Goal: Task Accomplishment & Management: Use online tool/utility

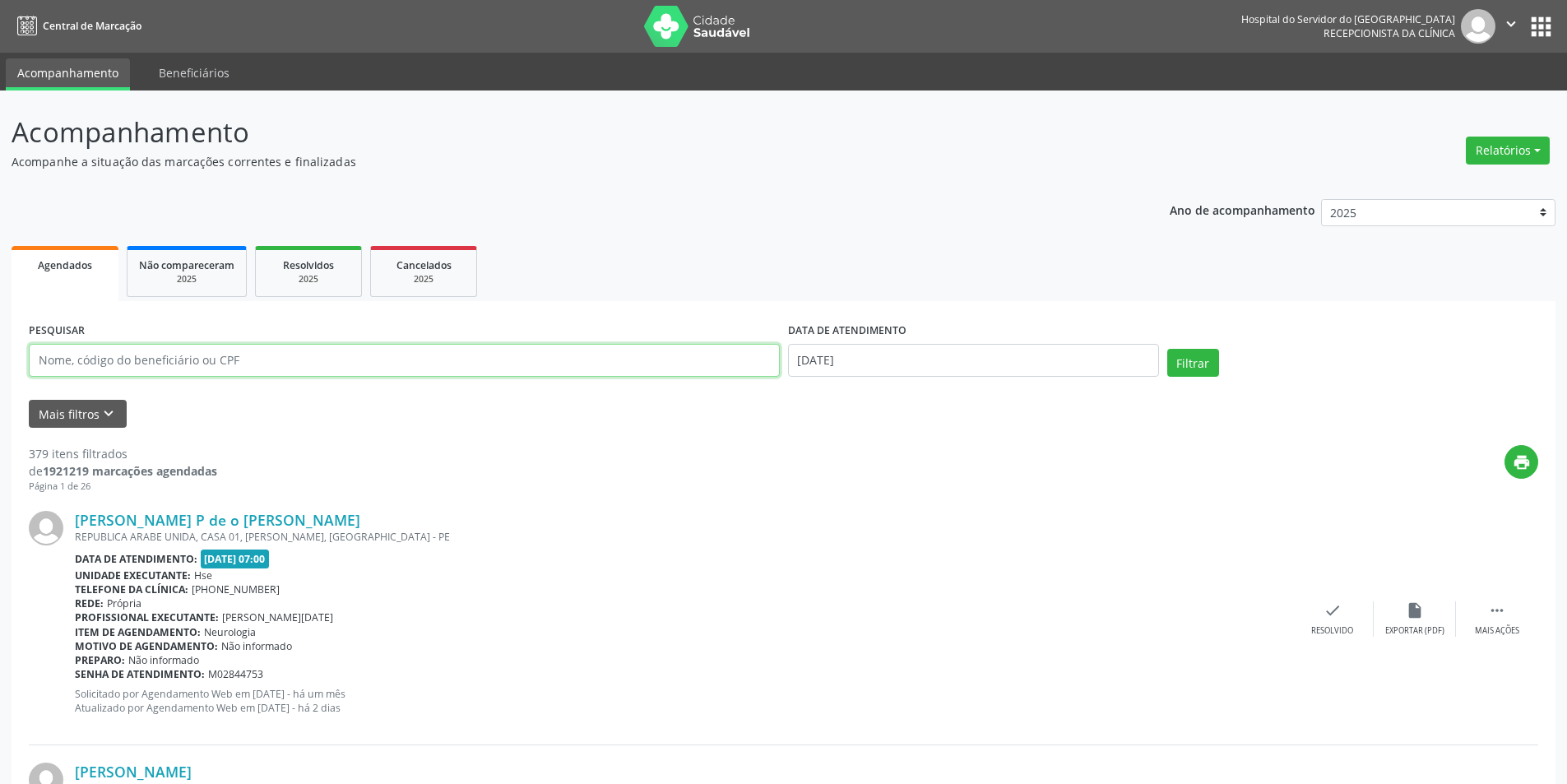
click at [277, 368] on input "text" at bounding box center [404, 360] width 751 height 33
type input "[PERSON_NAME] [PERSON_NAME]"
click at [878, 362] on input "[DATE]" at bounding box center [974, 360] width 371 height 33
click at [1196, 356] on button "Filtrar" at bounding box center [1194, 362] width 52 height 28
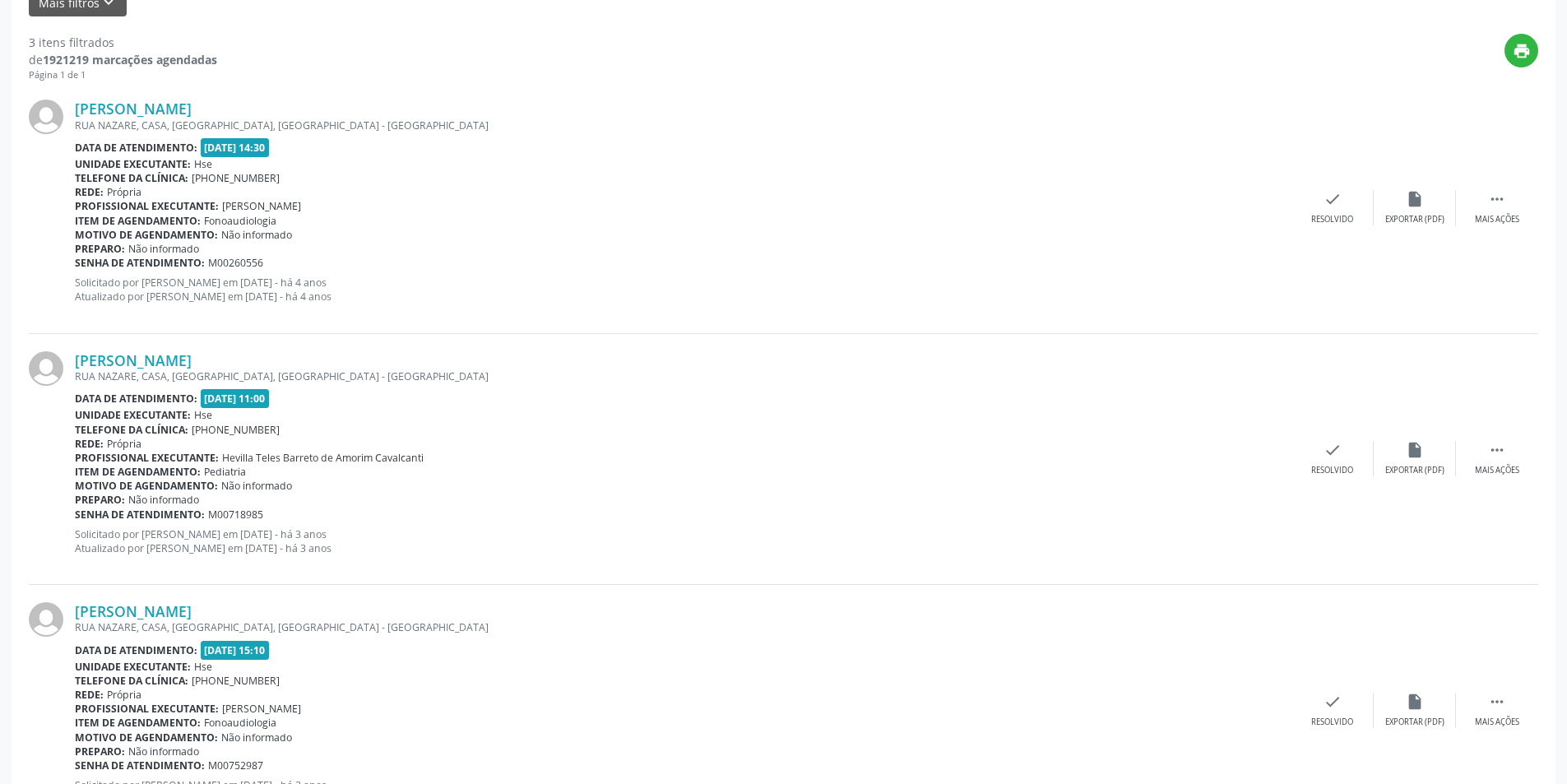
scroll to position [491, 0]
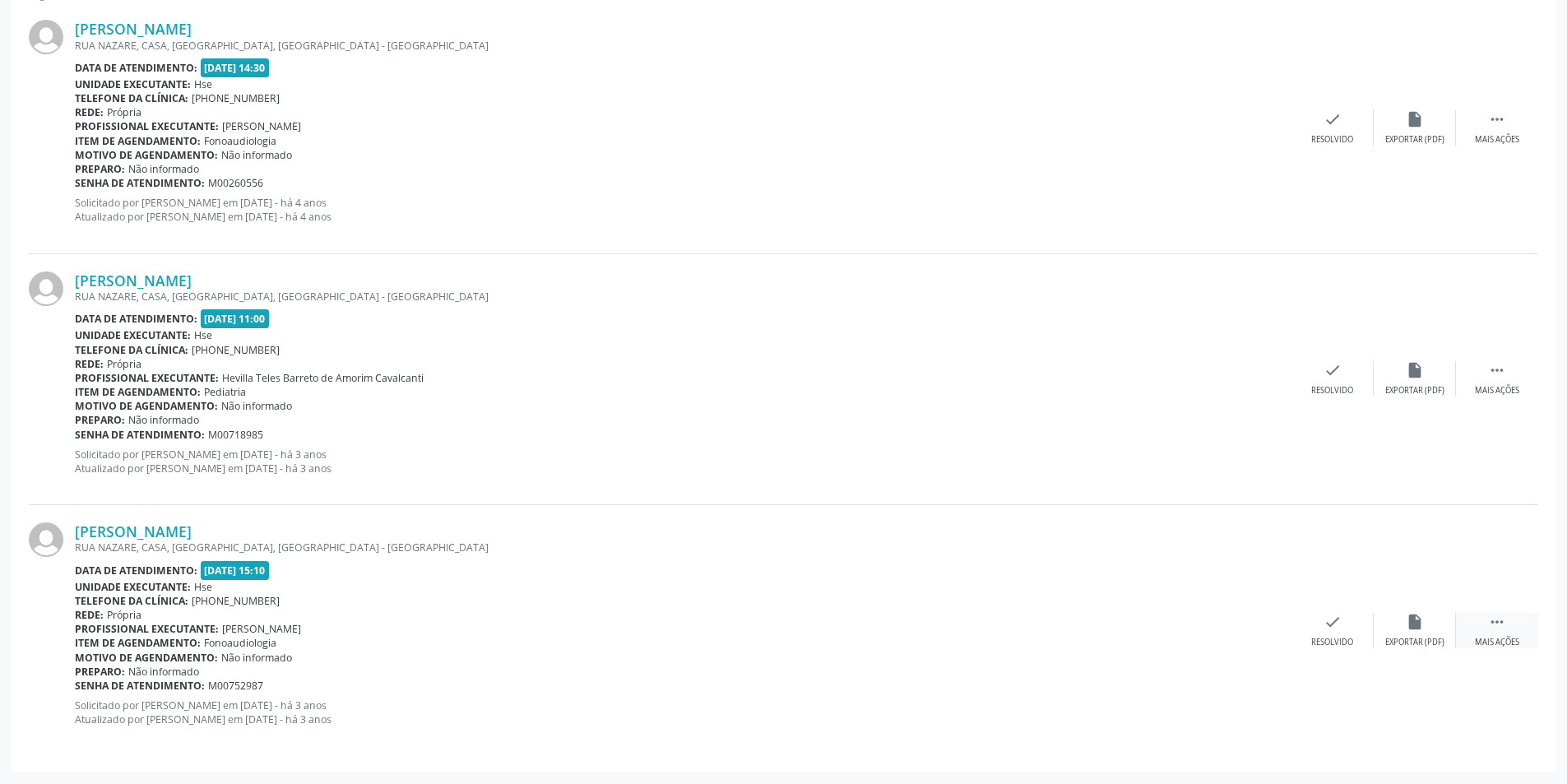
click at [1512, 631] on div " Mais ações" at bounding box center [1498, 630] width 83 height 36
click at [1244, 630] on icon "print" at bounding box center [1251, 622] width 18 height 18
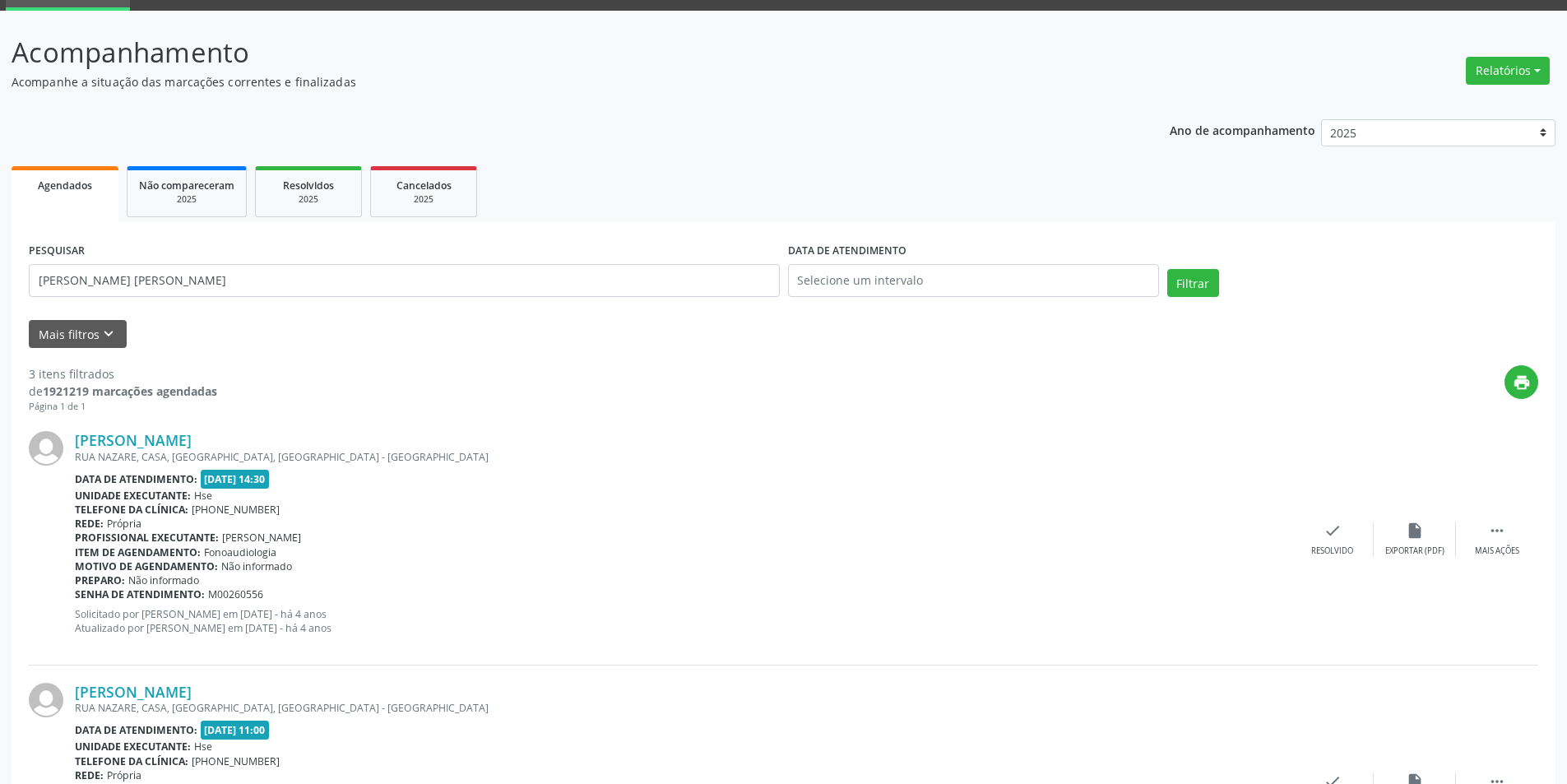
scroll to position [0, 0]
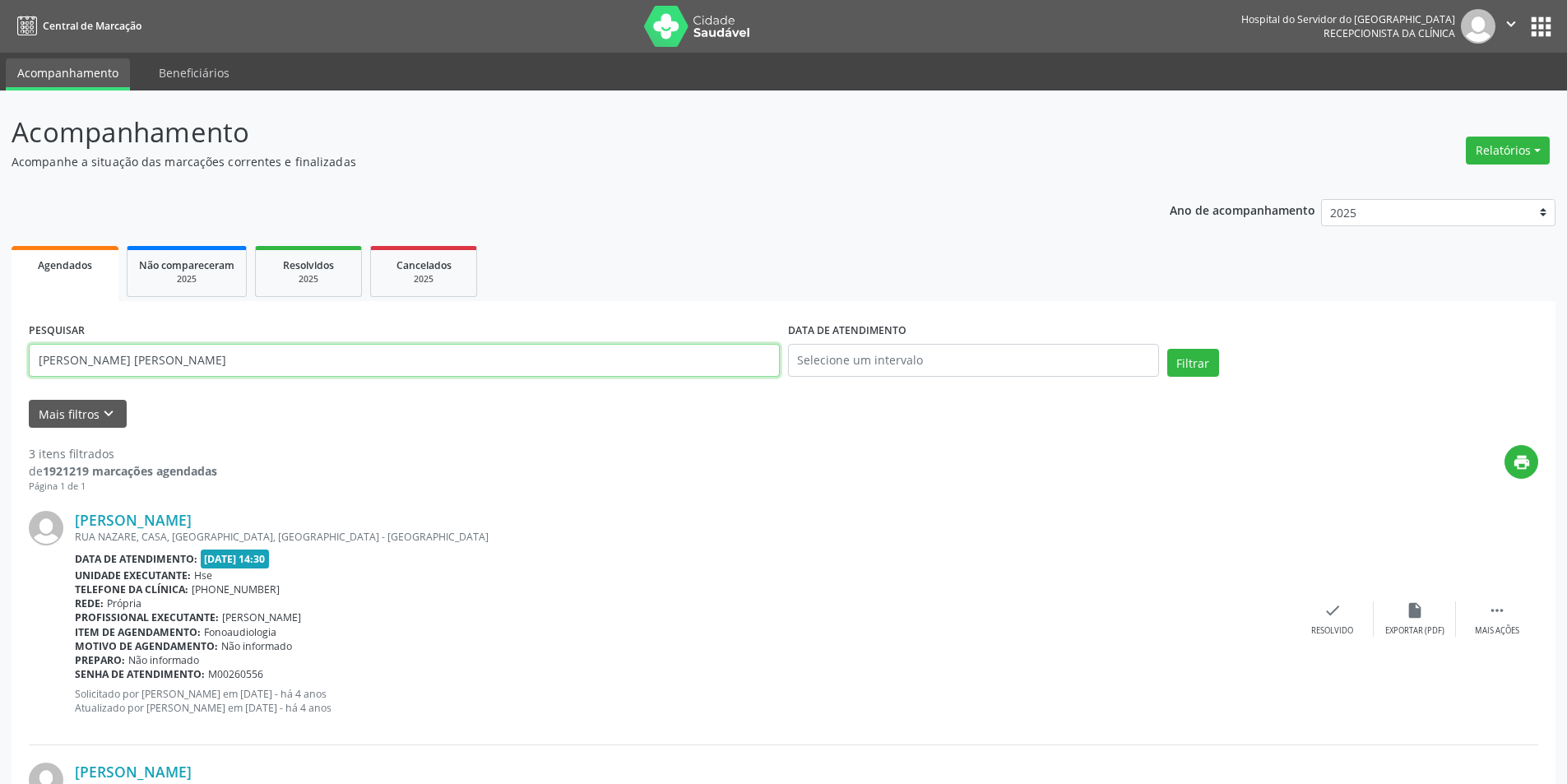
click at [71, 360] on input "[PERSON_NAME] [PERSON_NAME]" at bounding box center [404, 360] width 751 height 33
click at [1203, 365] on button "Filtrar" at bounding box center [1194, 362] width 52 height 28
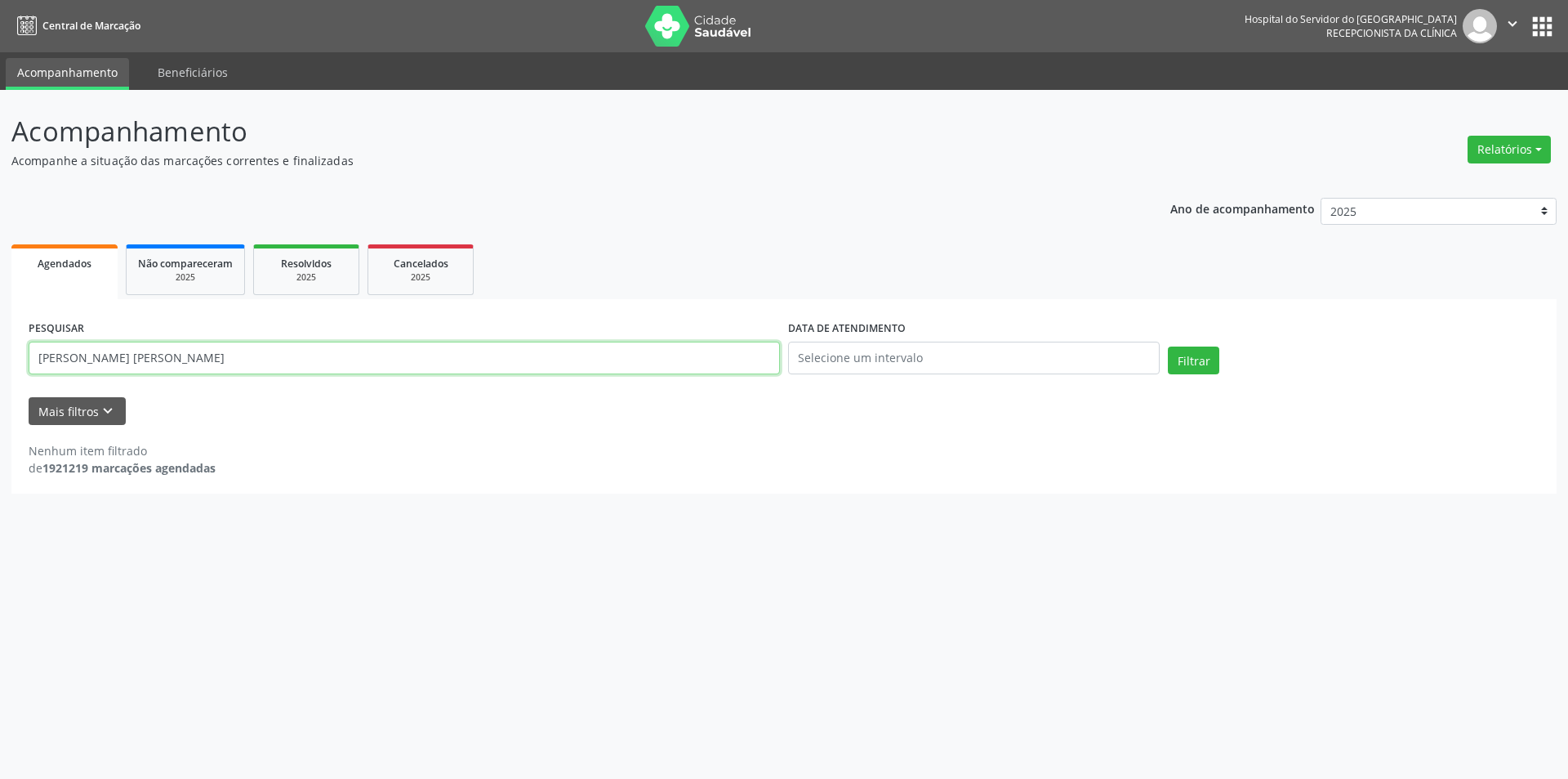
click at [79, 356] on input "[PERSON_NAME] [PERSON_NAME]" at bounding box center [404, 358] width 751 height 32
click at [49, 360] on input "[PERSON_NAME] [PERSON_NAME]" at bounding box center [404, 358] width 751 height 32
click at [1201, 349] on button "Filtrar" at bounding box center [1194, 360] width 52 height 28
click at [157, 359] on input "[PERSON_NAME] [PERSON_NAME]" at bounding box center [404, 358] width 751 height 32
click at [52, 356] on input "[PERSON_NAME] [PERSON_NAME]" at bounding box center [404, 358] width 751 height 32
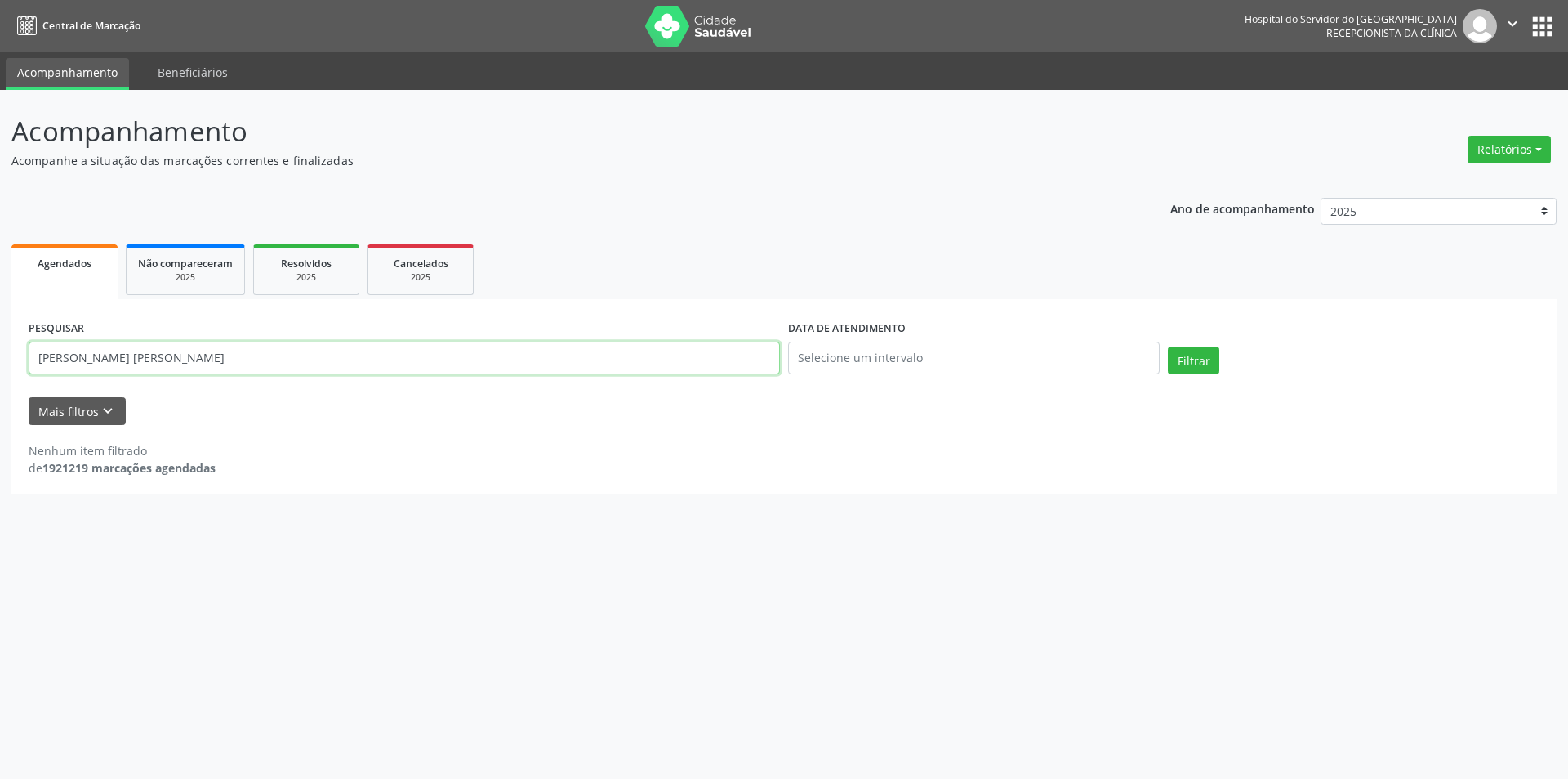
click at [185, 356] on input "[PERSON_NAME] [PERSON_NAME]" at bounding box center [404, 358] width 751 height 32
type input "R"
click at [1198, 360] on button "Filtrar" at bounding box center [1194, 360] width 52 height 28
click at [76, 360] on input "[PERSON_NAME] [PERSON_NAME]" at bounding box center [404, 358] width 751 height 32
click at [1202, 362] on button "Filtrar" at bounding box center [1194, 360] width 52 height 28
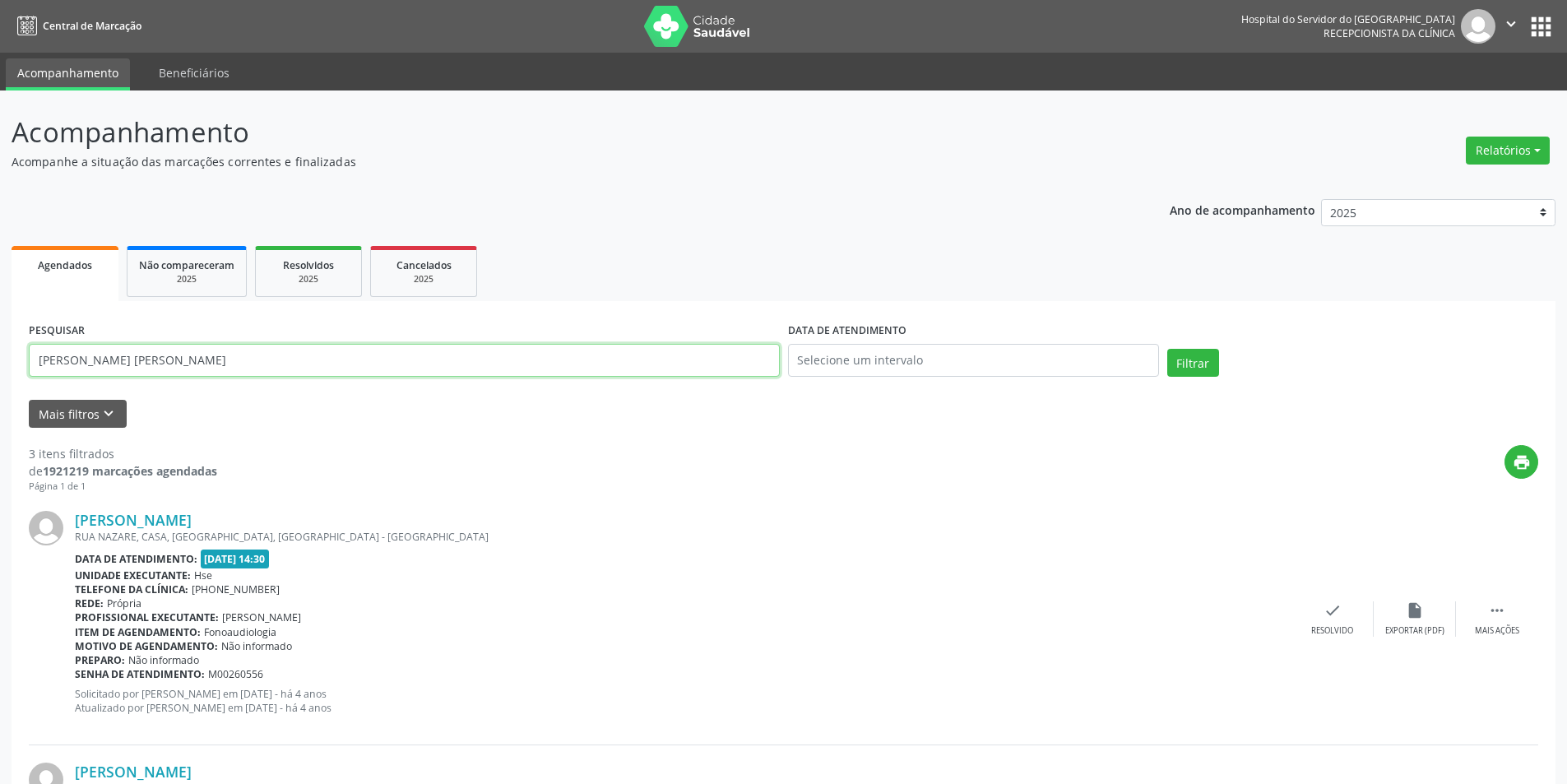
click at [140, 361] on input "[PERSON_NAME] [PERSON_NAME]" at bounding box center [404, 360] width 751 height 33
click at [1181, 366] on button "Filtrar" at bounding box center [1194, 362] width 52 height 28
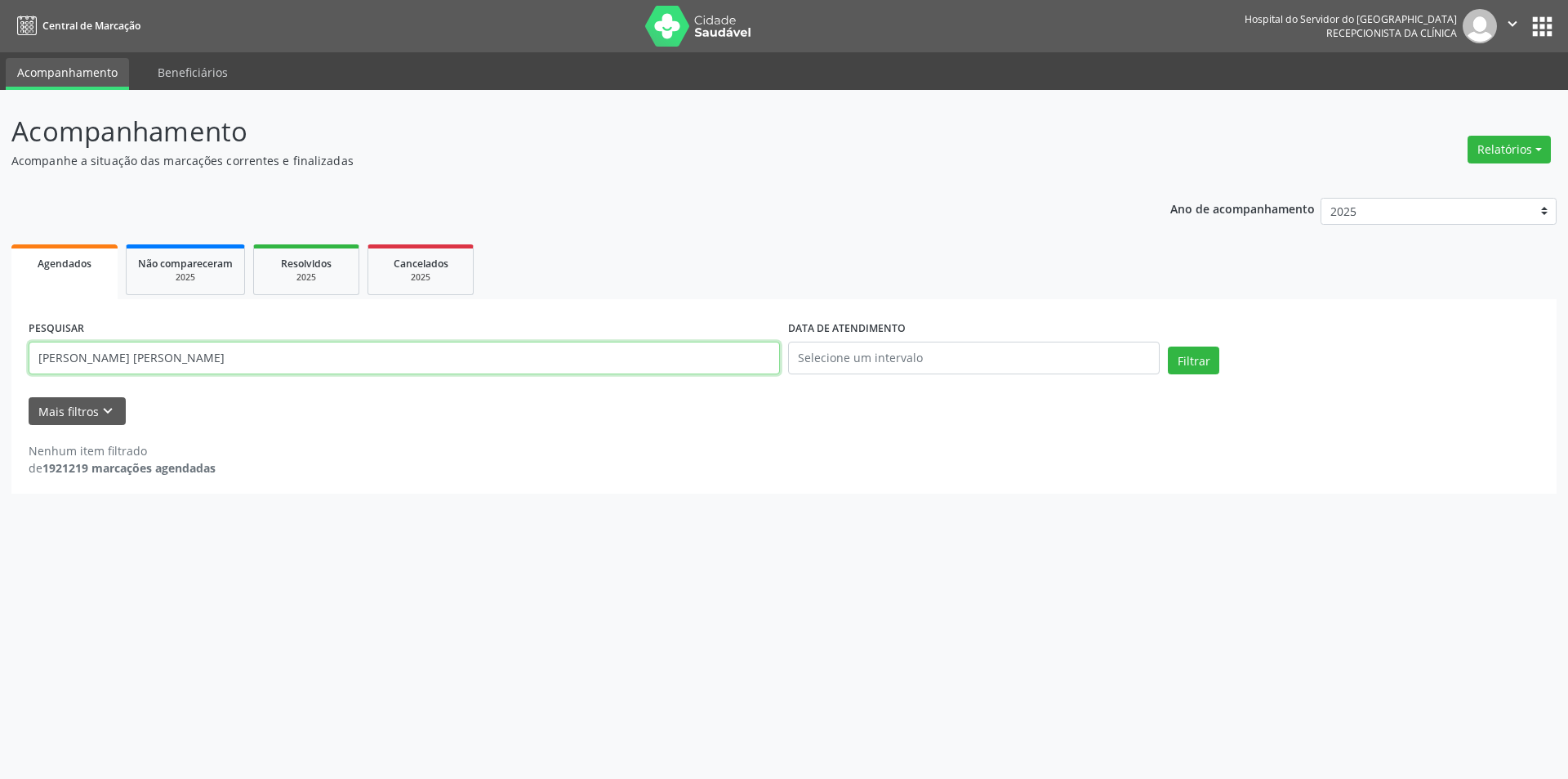
click at [66, 358] on input "[PERSON_NAME] [PERSON_NAME]" at bounding box center [404, 358] width 751 height 32
type input "[PERSON_NAME] [PERSON_NAME]"
click at [1180, 350] on button "Filtrar" at bounding box center [1194, 360] width 52 height 28
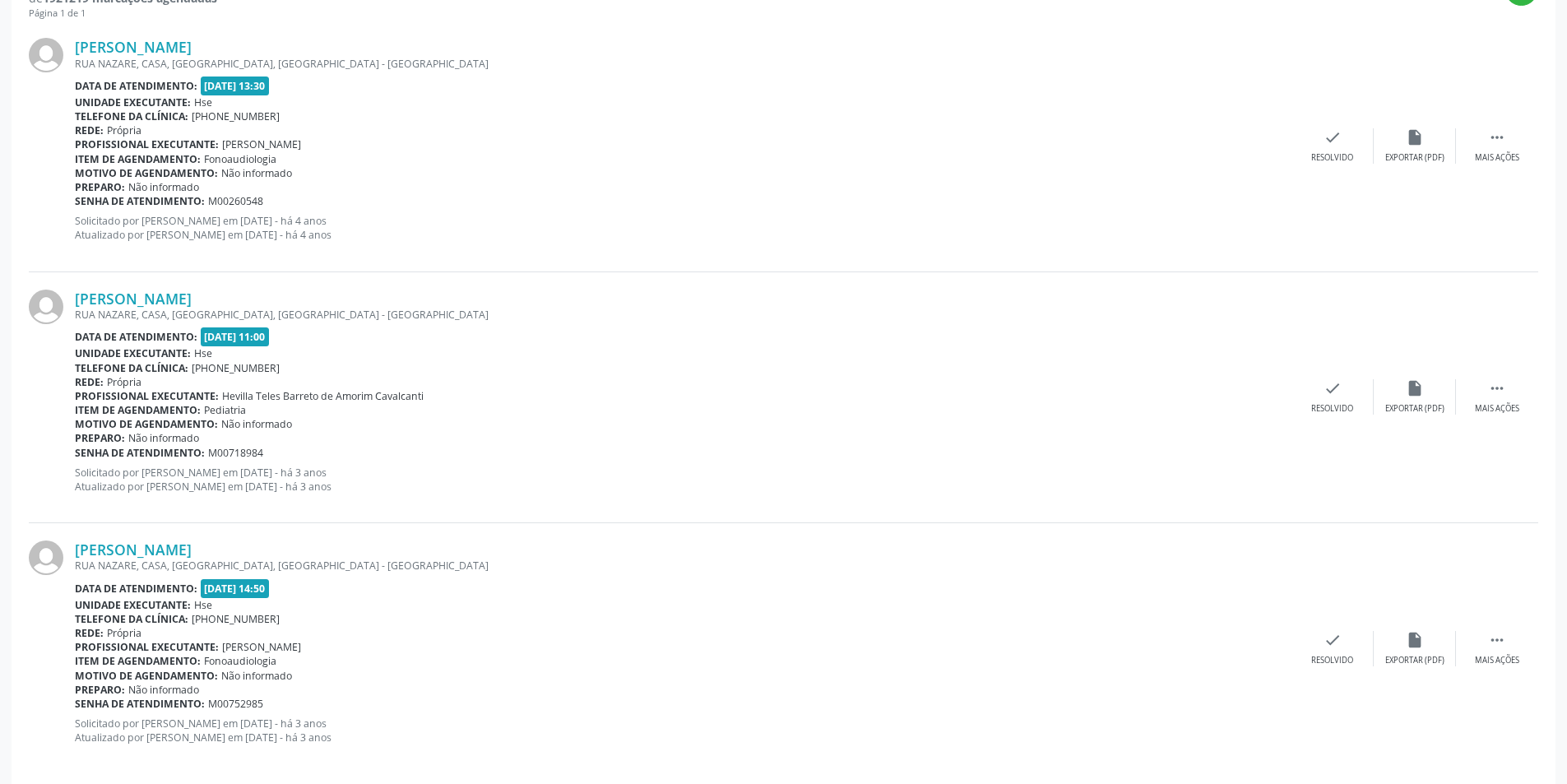
scroll to position [491, 0]
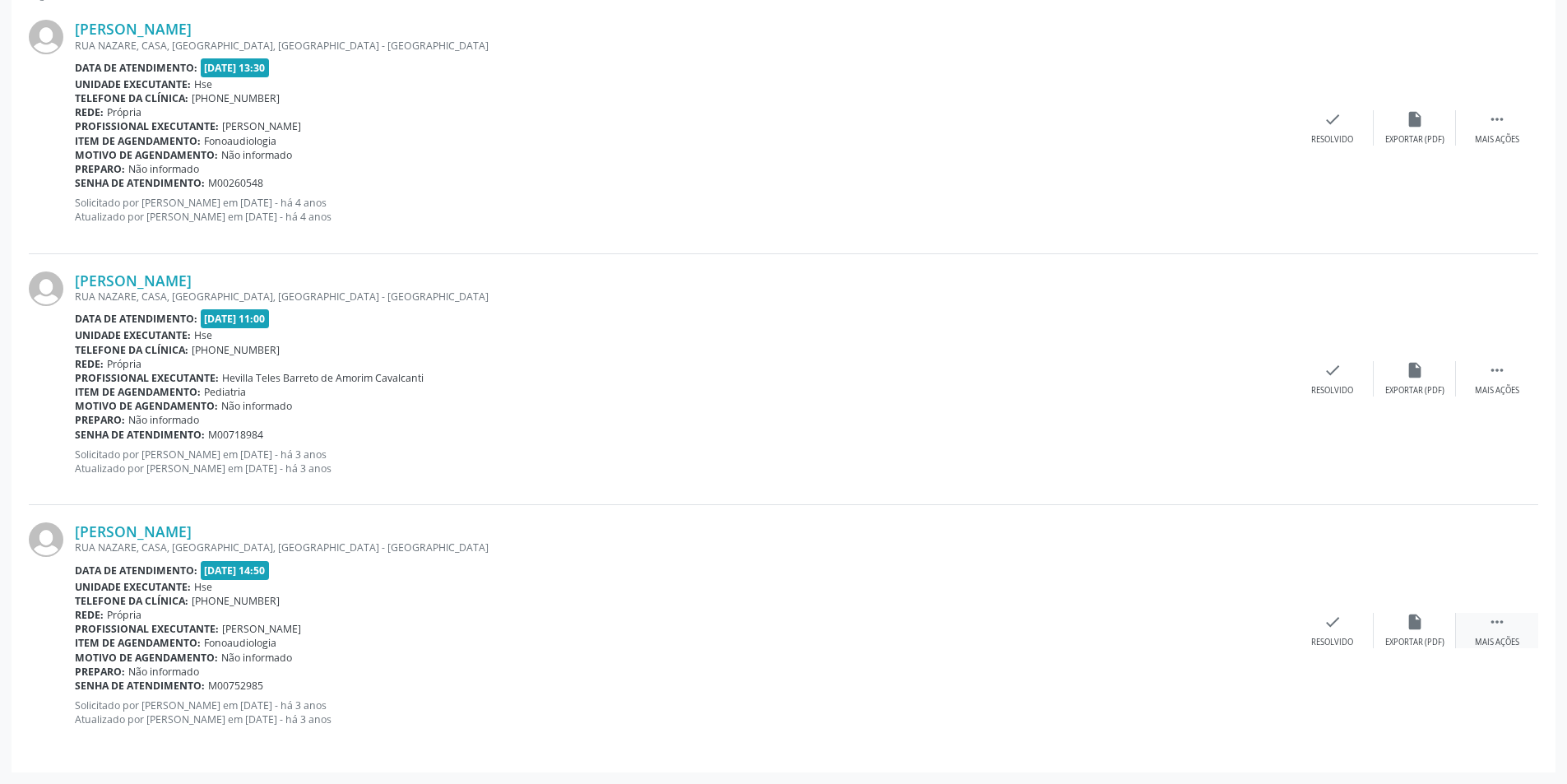
click at [1490, 627] on icon "" at bounding box center [1497, 622] width 18 height 18
click at [1254, 637] on div "Imprimir" at bounding box center [1250, 642] width 37 height 12
